Goal: Task Accomplishment & Management: Manage account settings

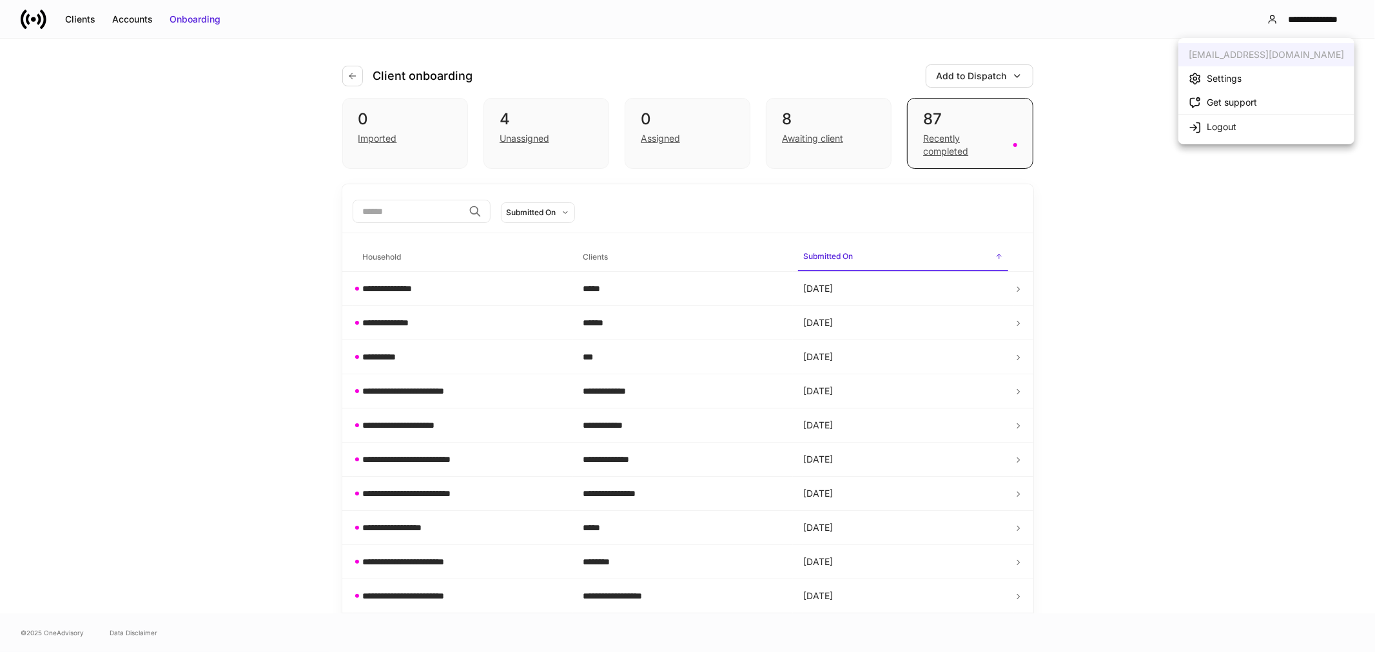
click at [1207, 129] on div "Logout" at bounding box center [1221, 127] width 30 height 13
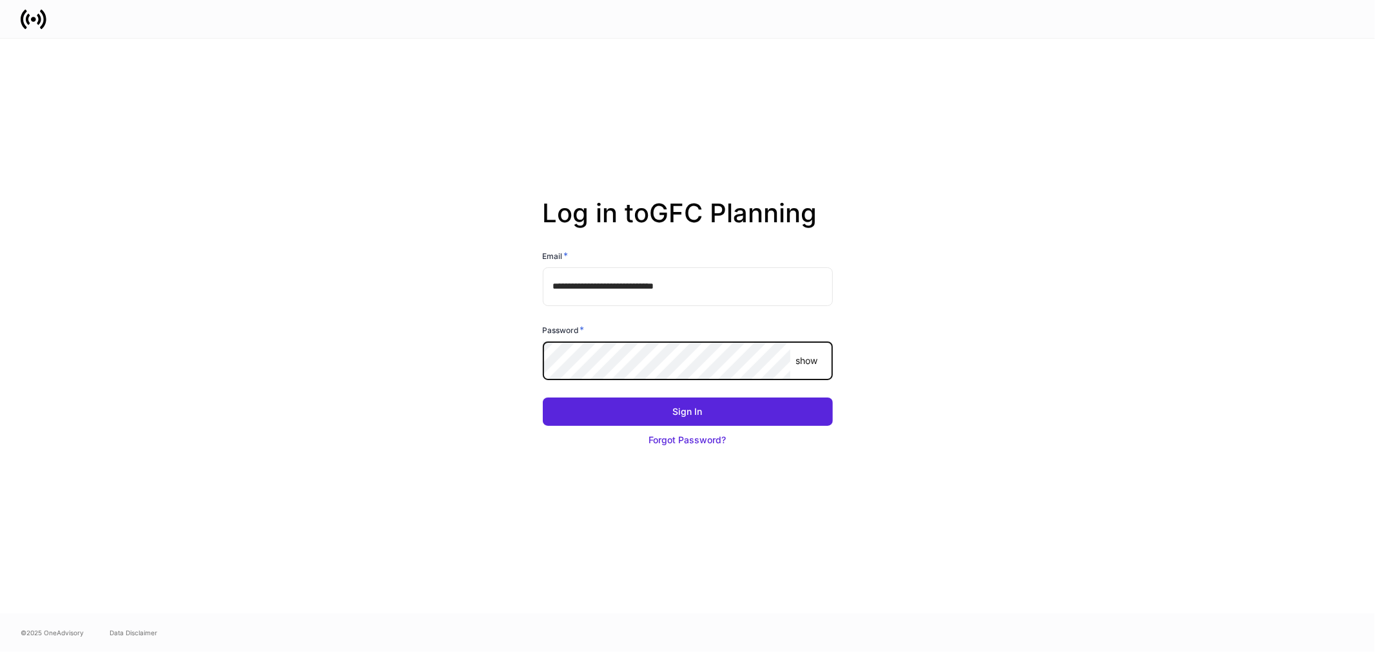
click at [543, 398] on button "Sign In" at bounding box center [688, 412] width 290 height 28
